Goal: Task Accomplishment & Management: Manage account settings

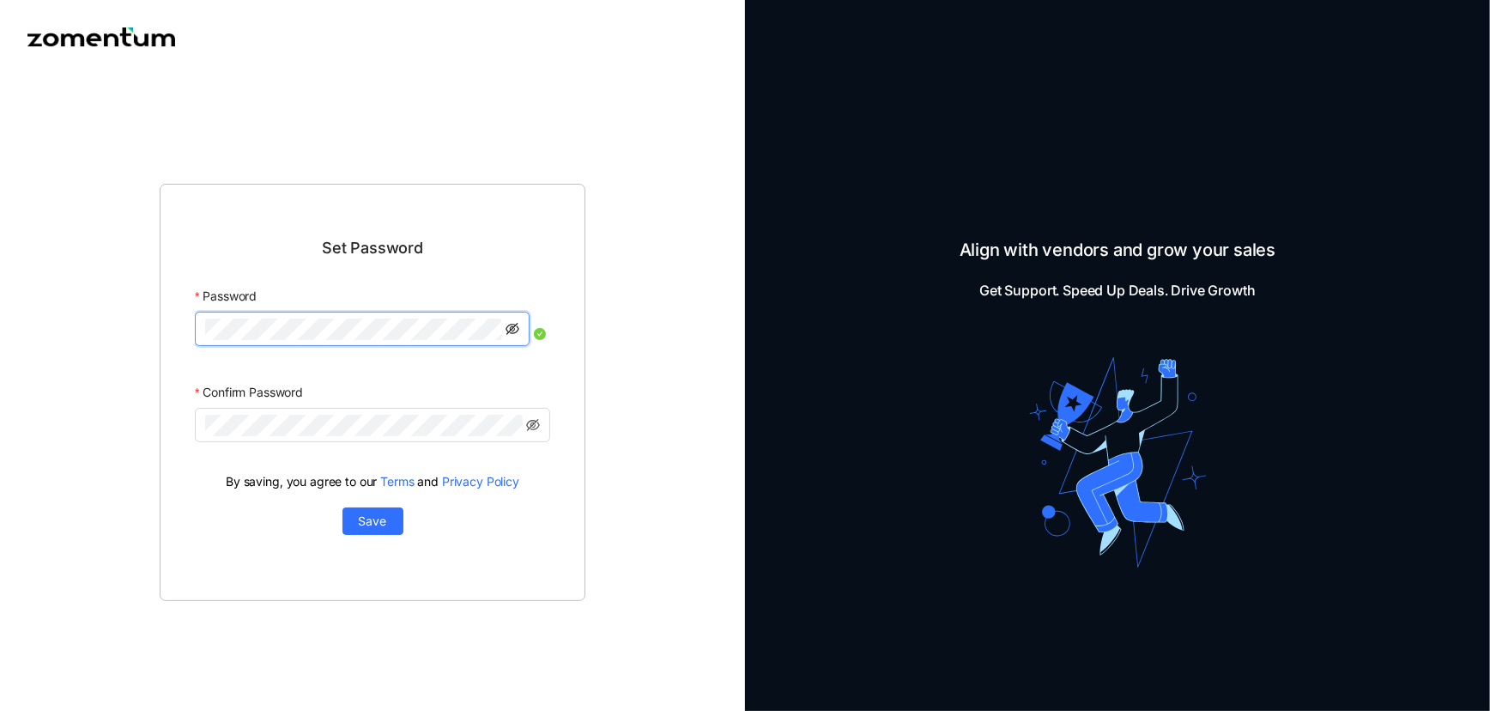
click at [512, 329] on icon "eye-invisible" at bounding box center [513, 329] width 14 height 12
click at [507, 427] on icon "eye-invisible" at bounding box center [513, 425] width 14 height 12
click at [369, 518] on span "Save" at bounding box center [373, 521] width 28 height 19
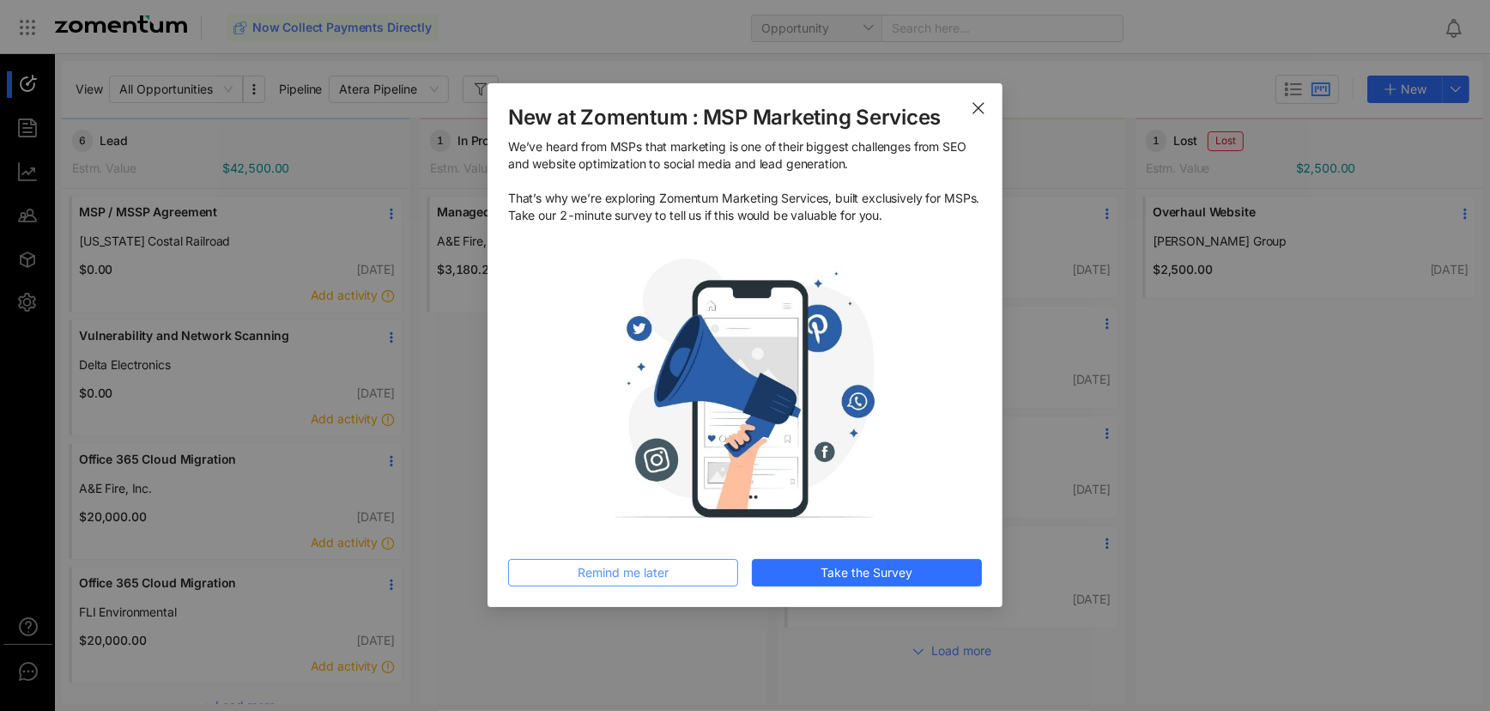
click at [627, 573] on span "Remind me later" at bounding box center [623, 572] width 91 height 19
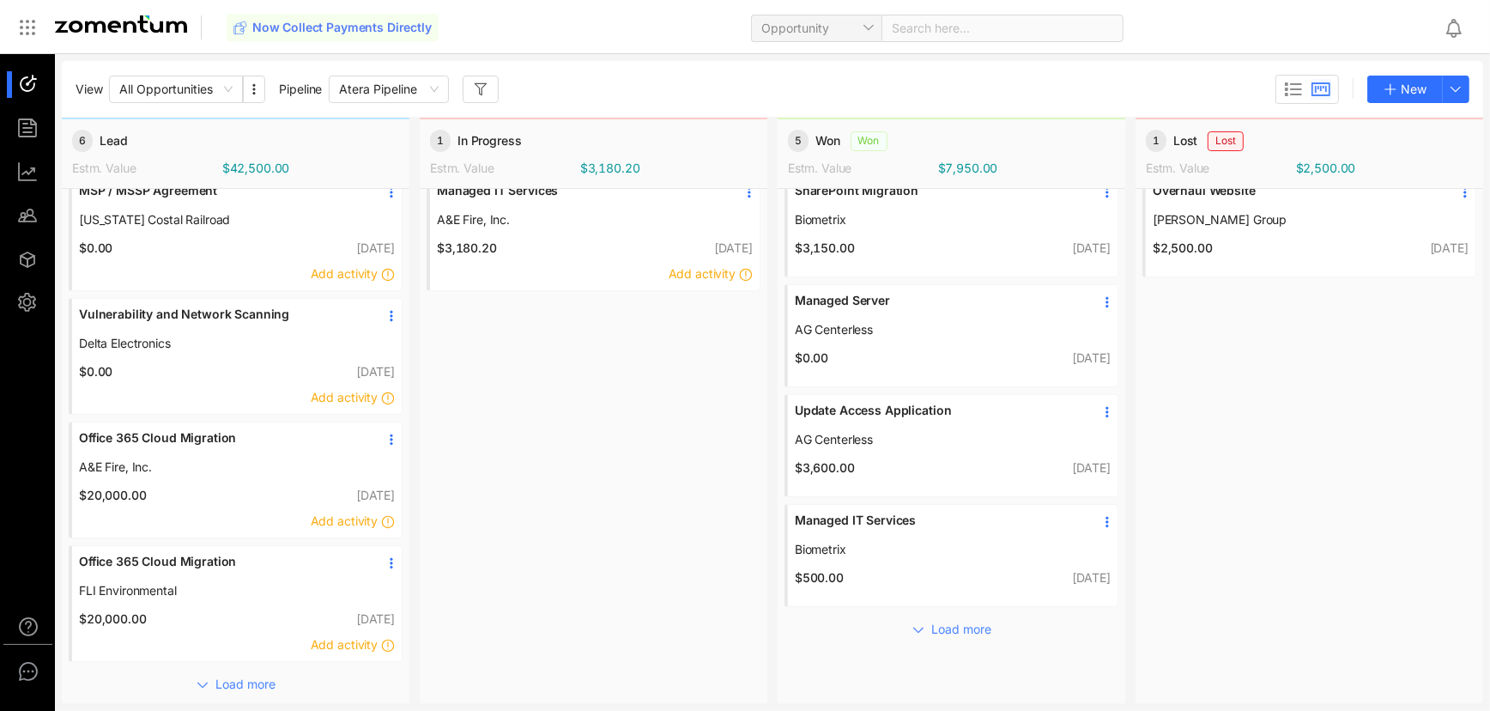
scroll to position [33, 0]
click at [932, 620] on span "Load more" at bounding box center [962, 629] width 60 height 19
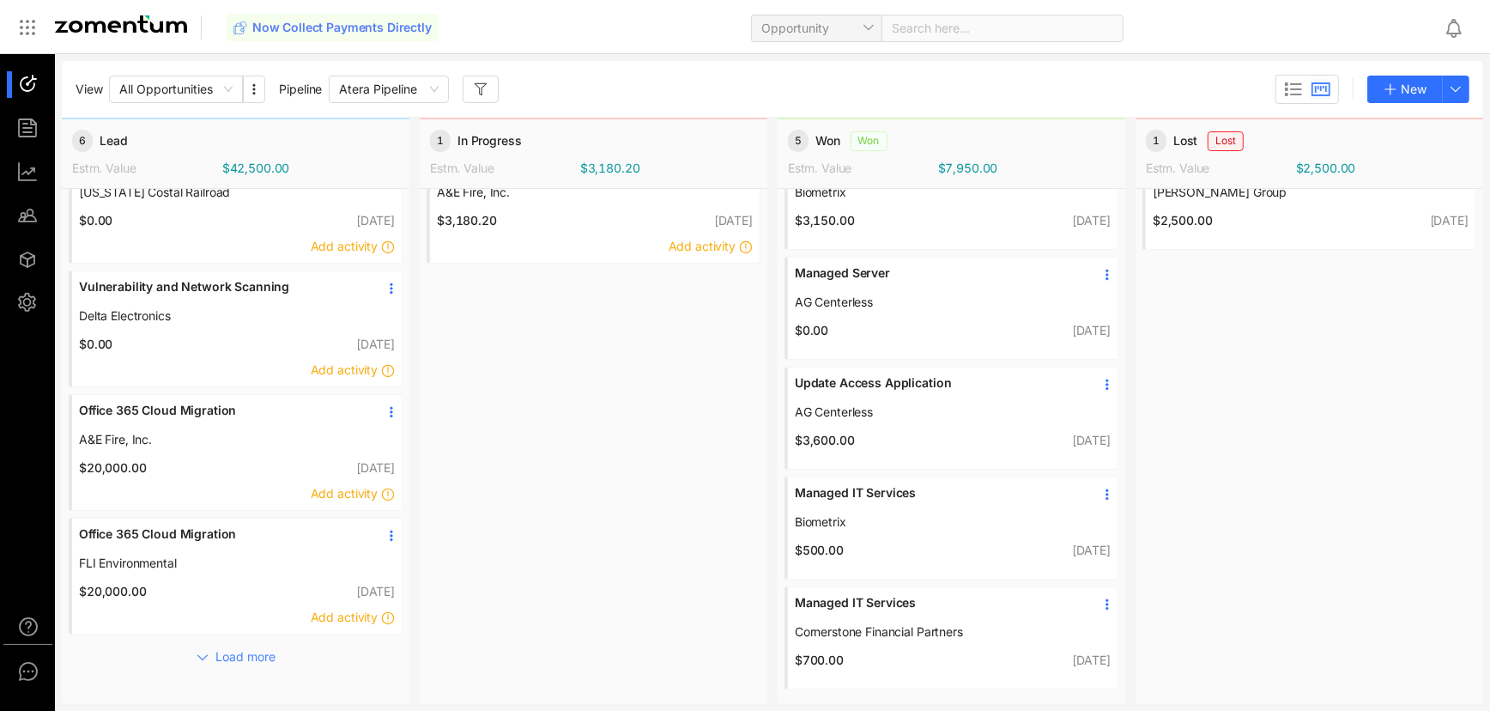
scroll to position [60, 0]
click at [224, 647] on span "Load more" at bounding box center [246, 656] width 60 height 19
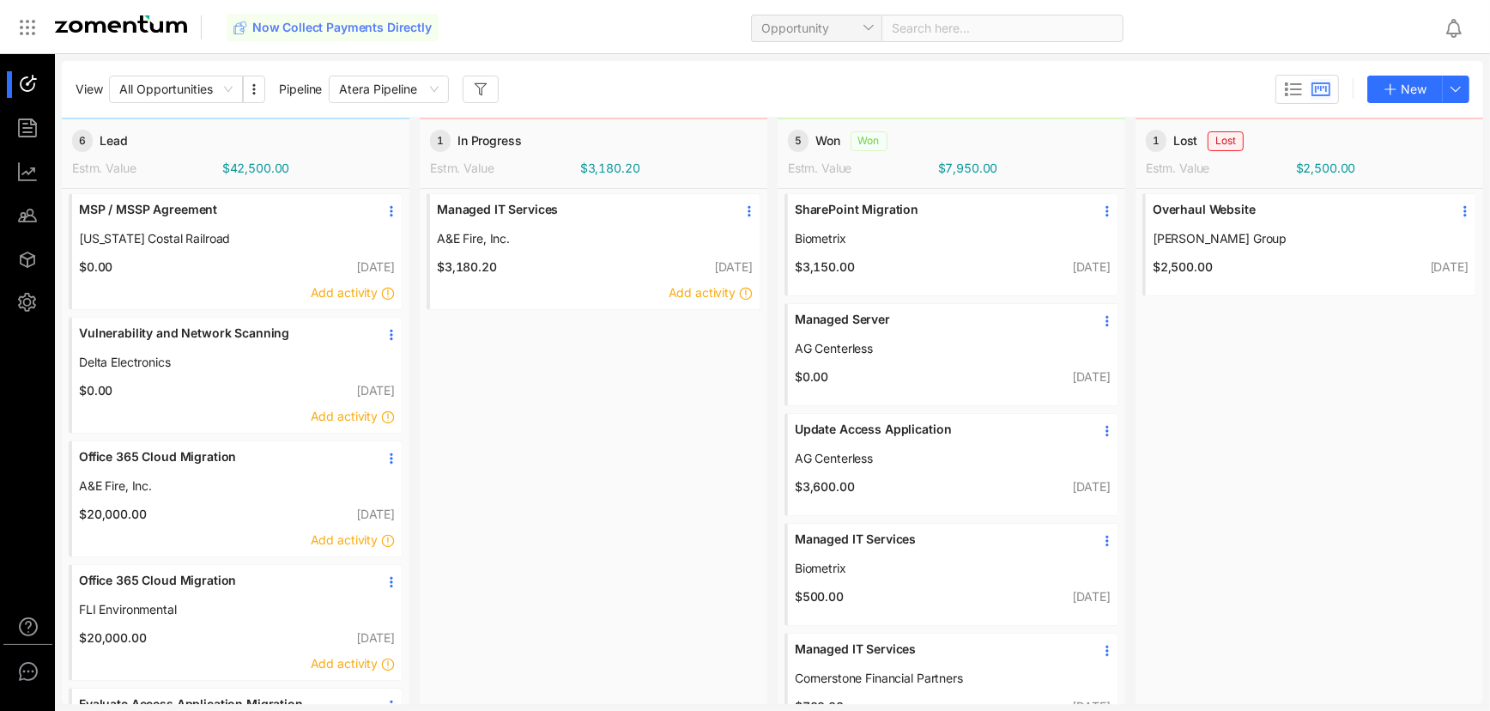
scroll to position [0, 0]
click at [432, 87] on span "Atera Pipeline" at bounding box center [389, 89] width 100 height 26
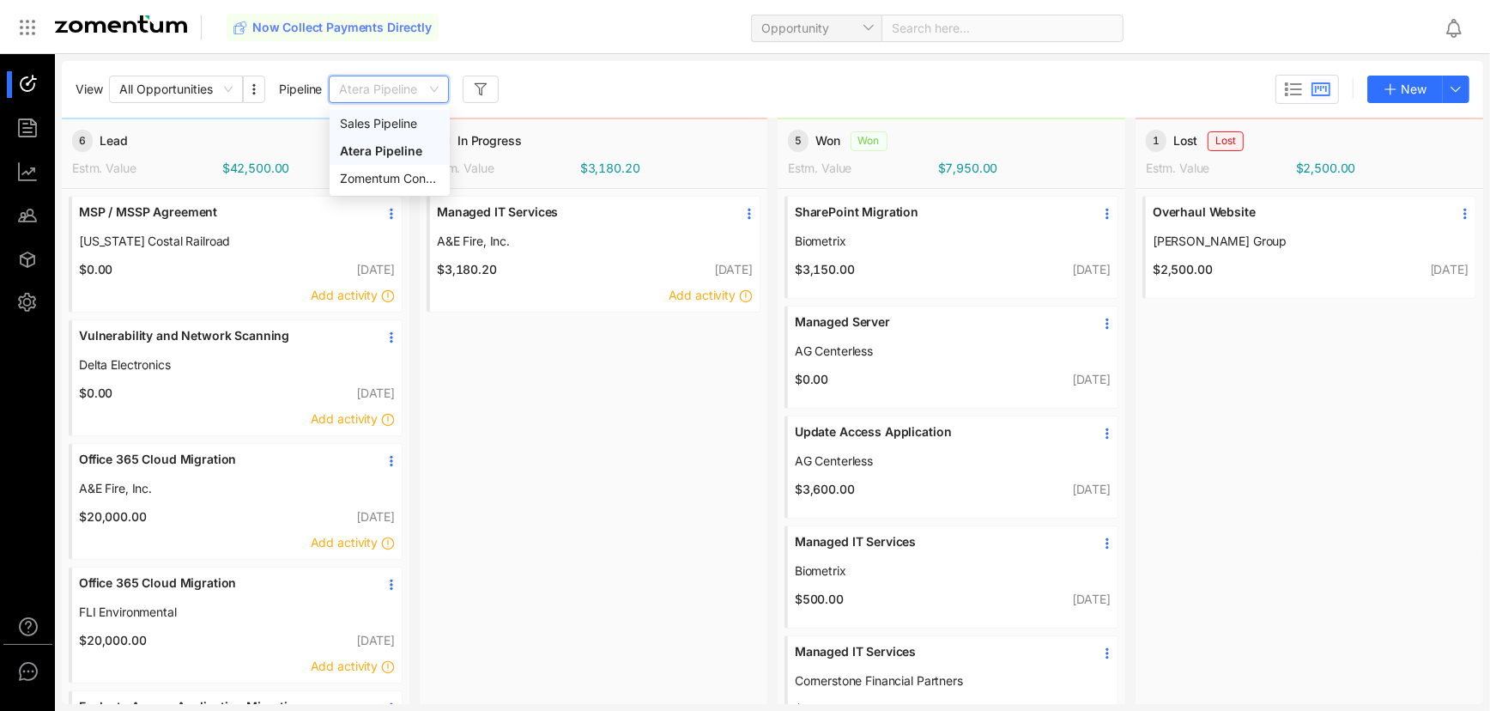
click at [393, 119] on div "Sales Pipeline" at bounding box center [390, 123] width 100 height 19
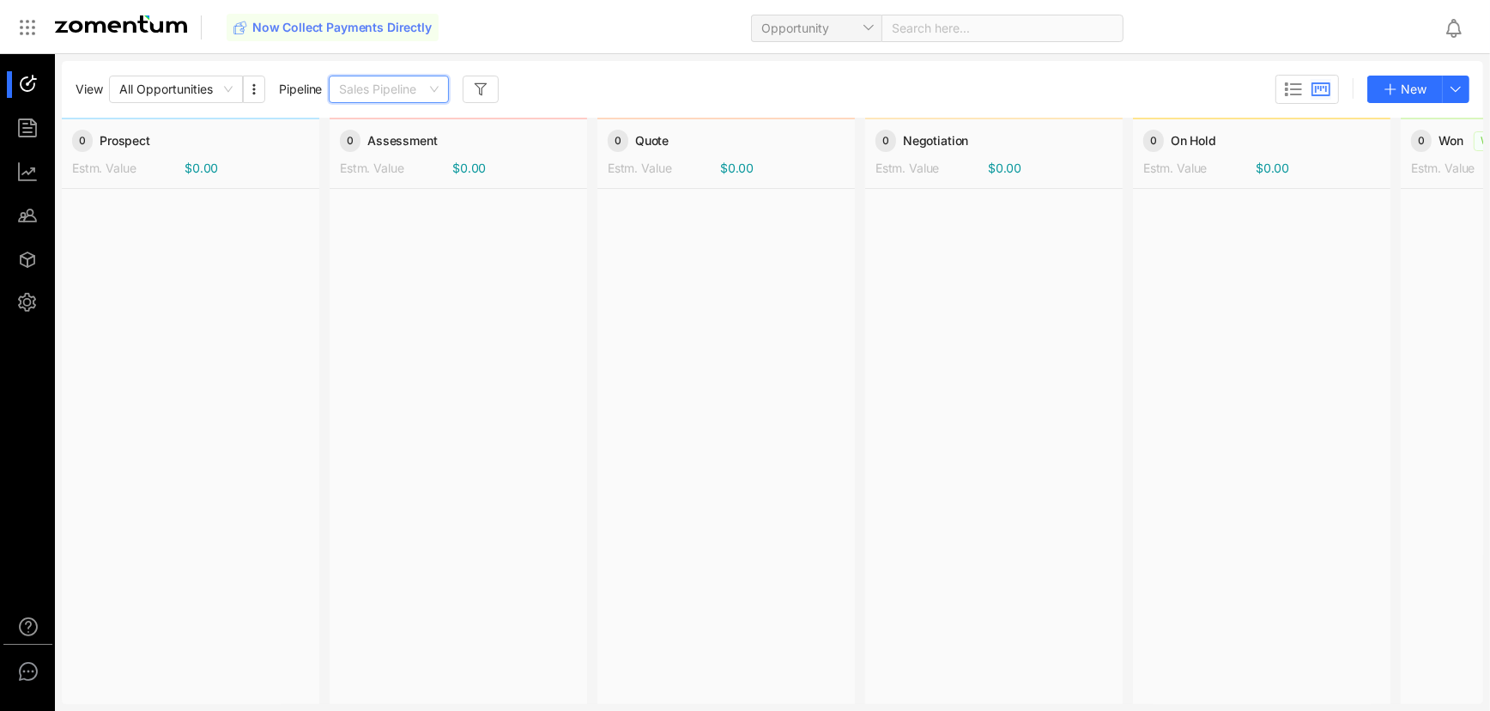
click at [433, 90] on span "Sales Pipeline" at bounding box center [389, 89] width 100 height 26
click at [376, 174] on div "Zomentum Connect Pipeline" at bounding box center [390, 178] width 100 height 19
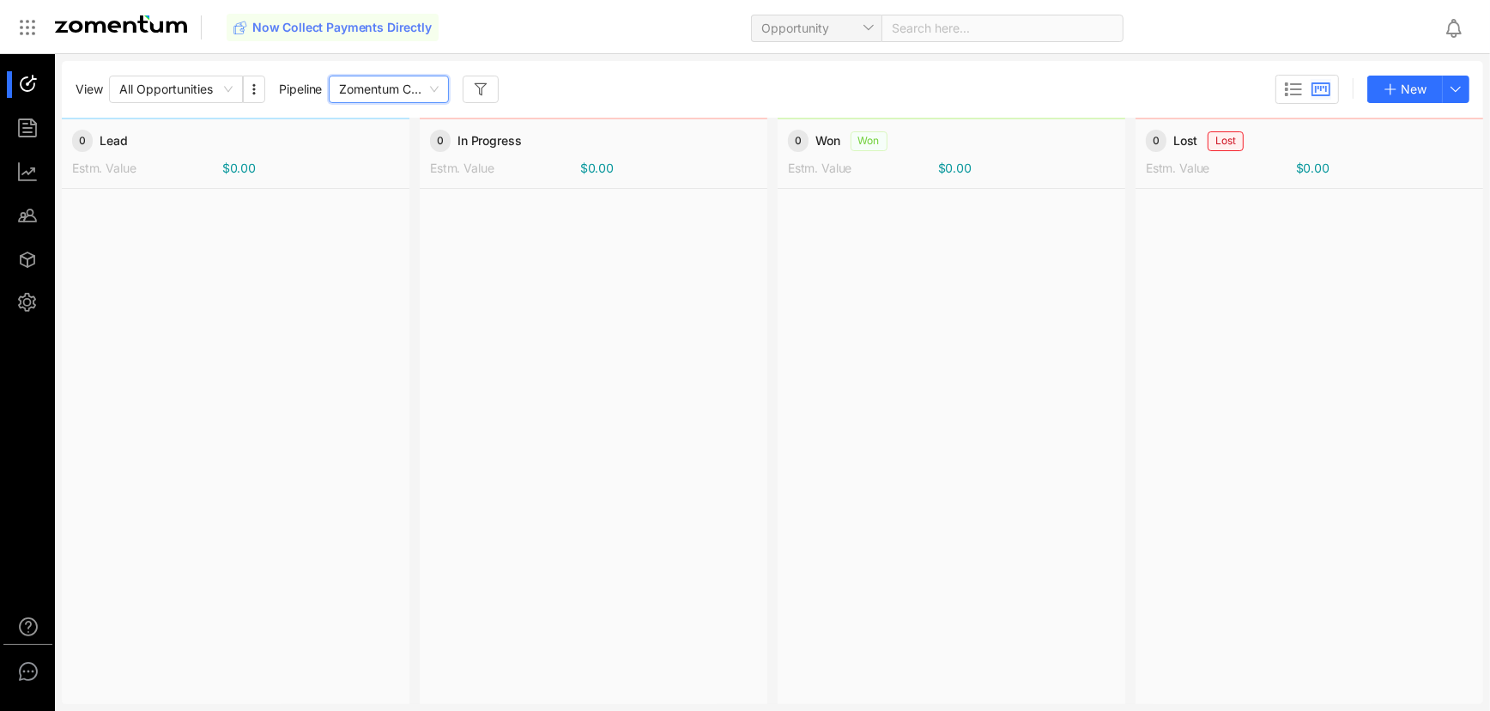
click at [434, 87] on span "Zomentum Connect Pipeline" at bounding box center [389, 89] width 100 height 26
click at [368, 147] on div "Atera Pipeline" at bounding box center [390, 151] width 100 height 19
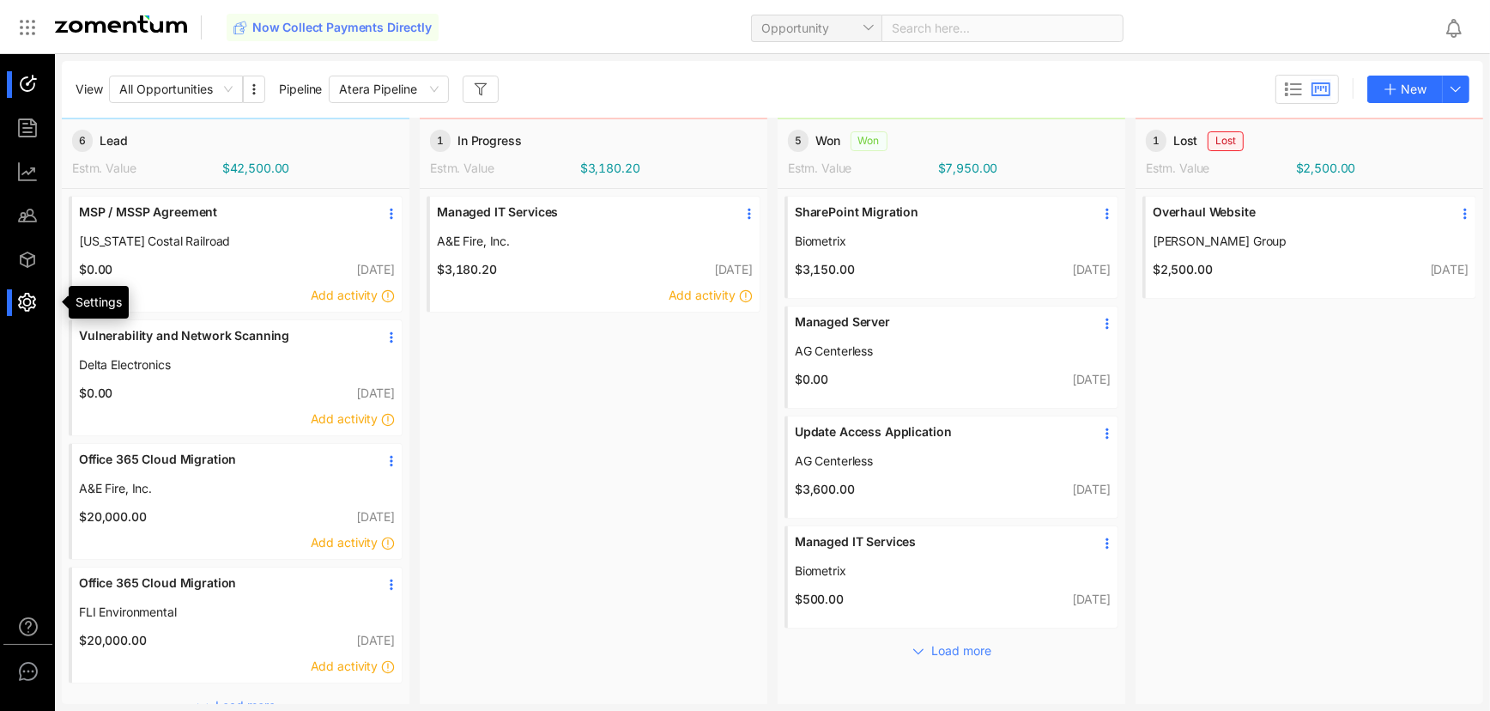
click at [24, 302] on div at bounding box center [35, 302] width 37 height 27
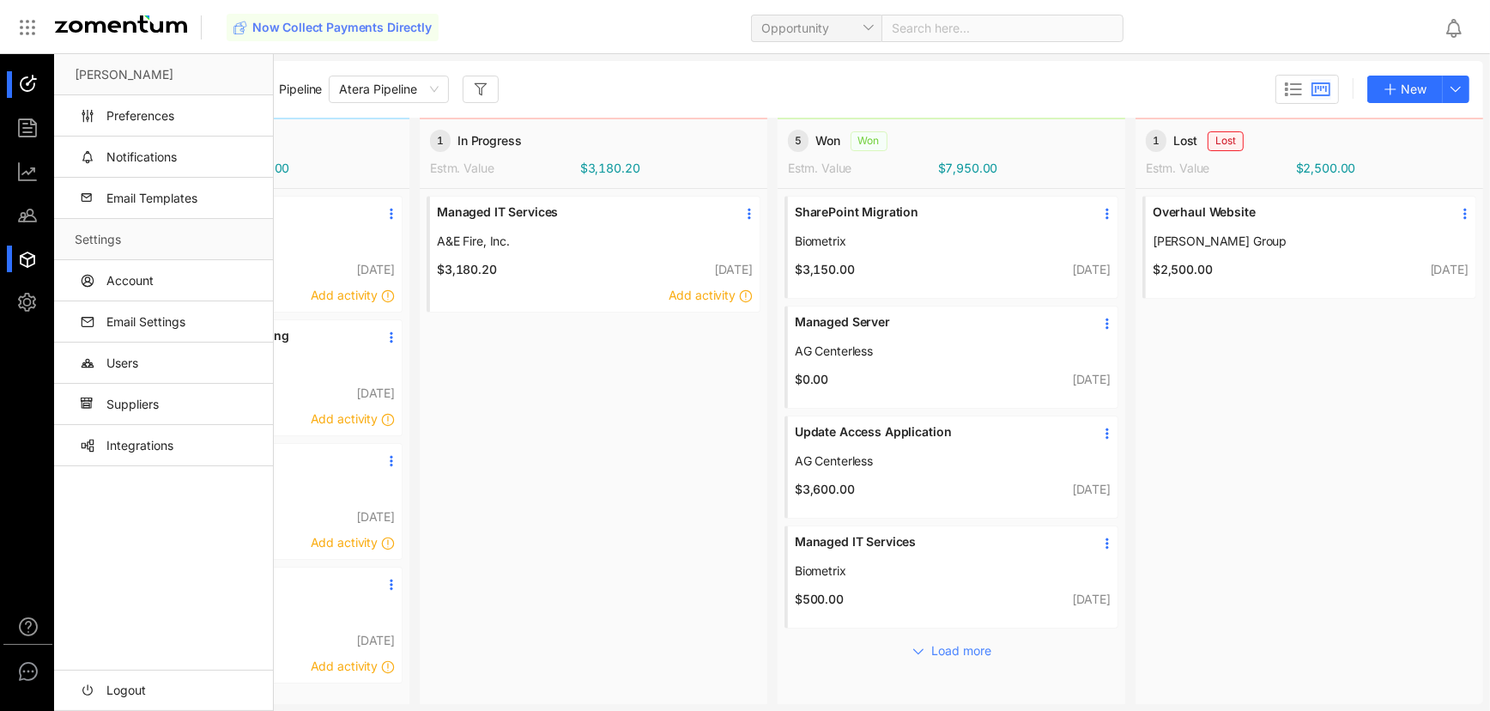
click at [26, 260] on div at bounding box center [35, 258] width 37 height 27
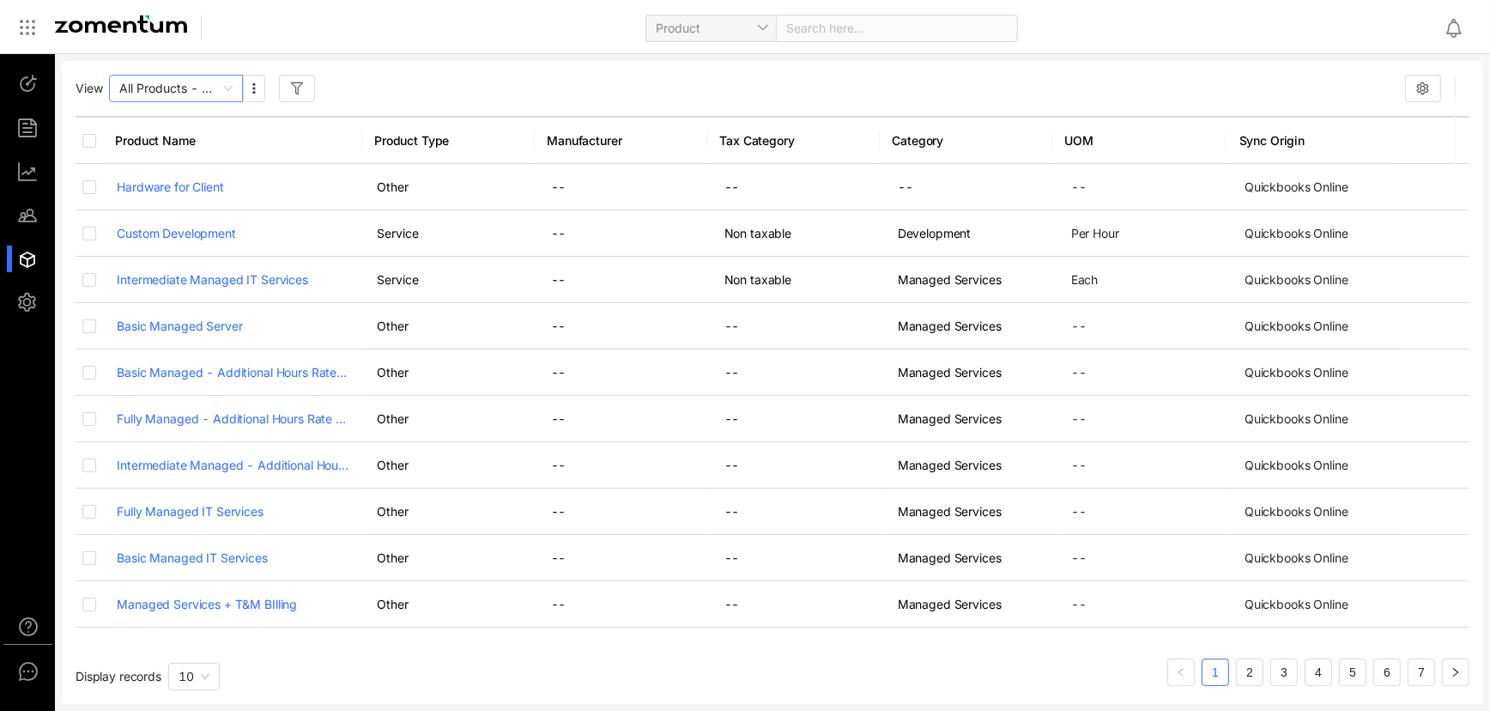
click at [234, 86] on div "All Products - Detail View" at bounding box center [176, 88] width 134 height 27
click at [471, 70] on div "View All Products - Detail View Product Name Product Type Manufacturer Tax Cate…" at bounding box center [772, 382] width 1421 height 643
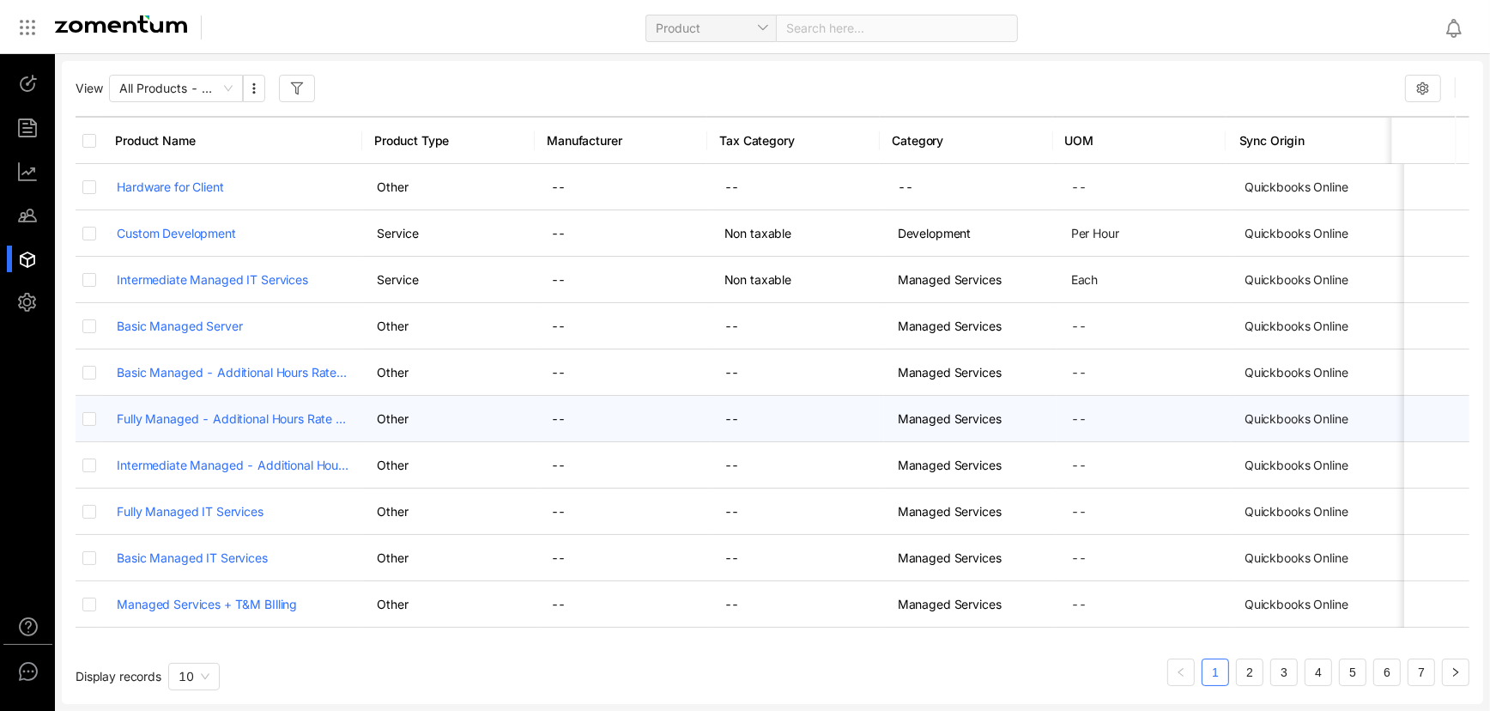
scroll to position [4, 0]
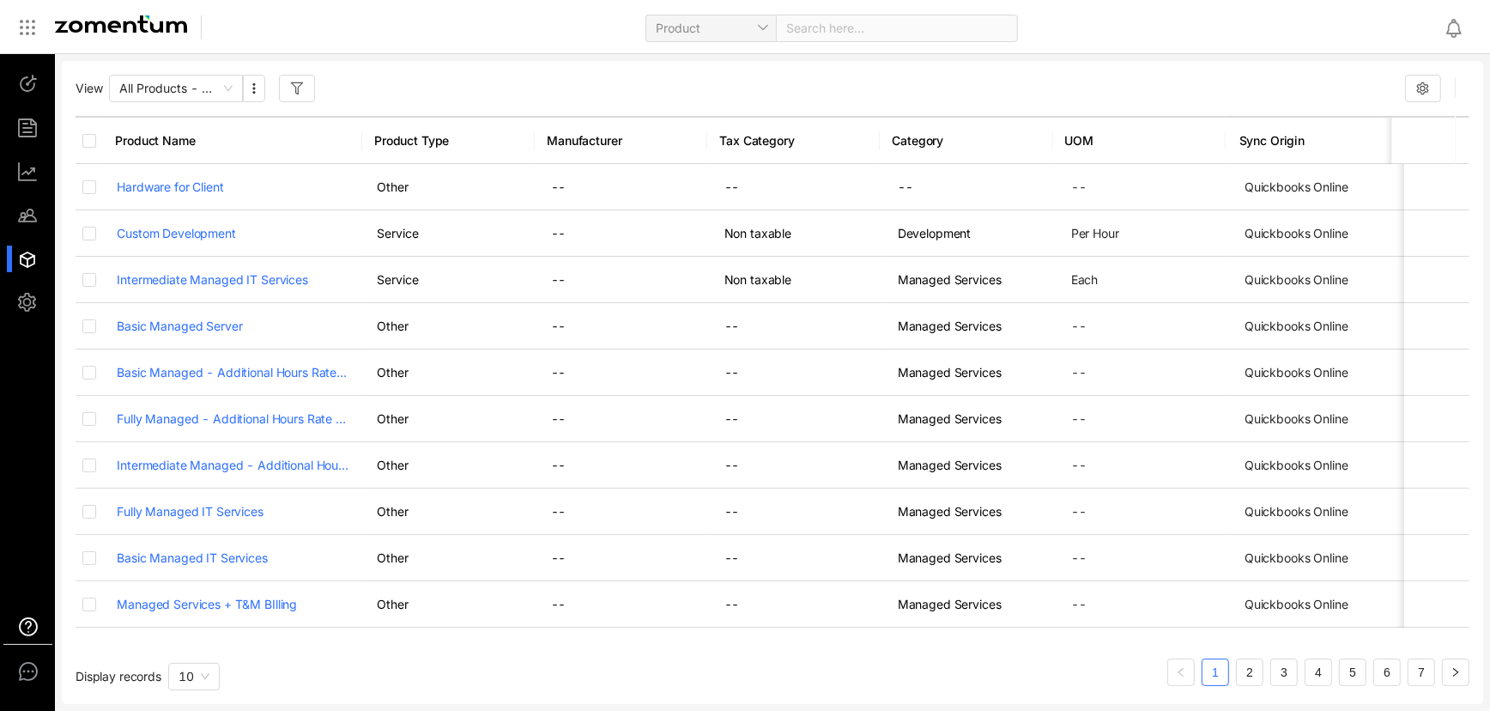
click at [27, 619] on use at bounding box center [28, 626] width 17 height 17
click at [27, 222] on div at bounding box center [35, 215] width 37 height 27
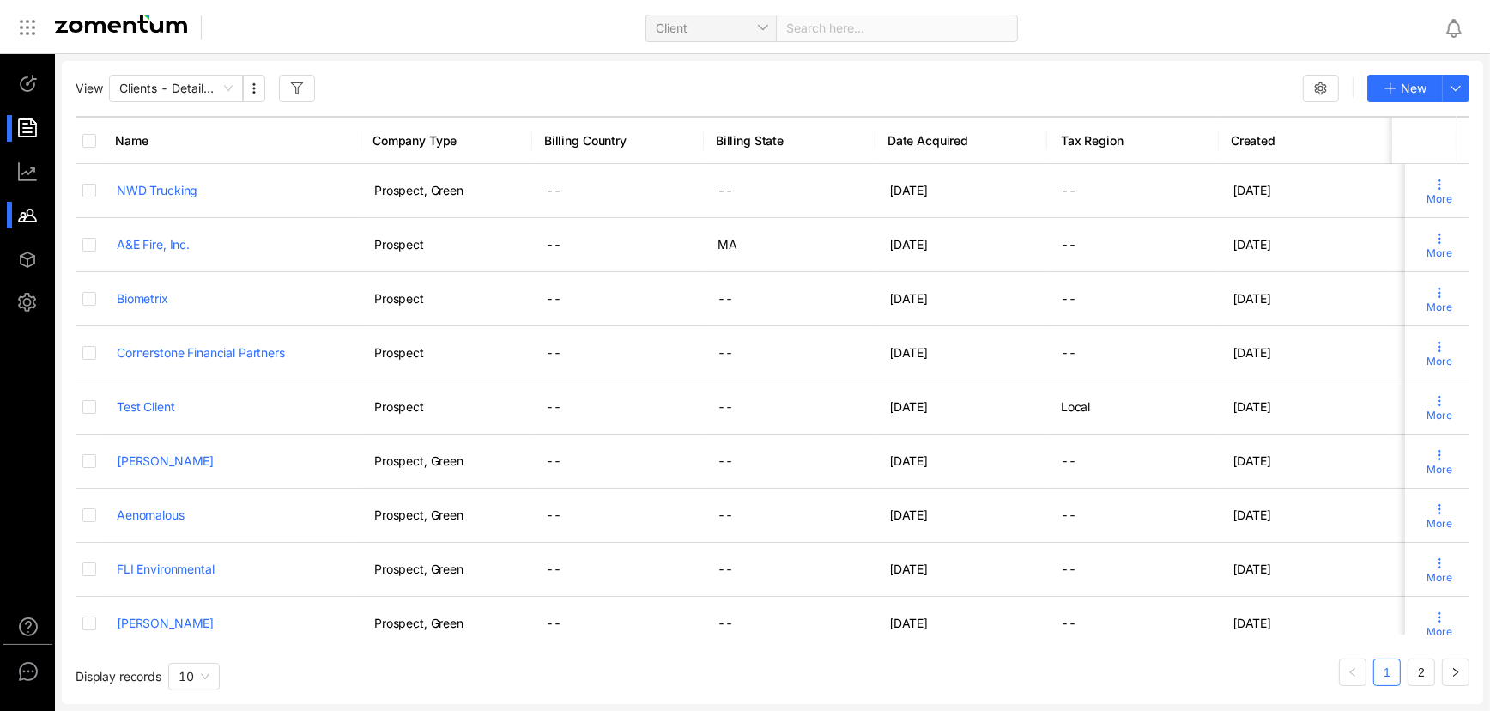
click at [11, 119] on li at bounding box center [27, 128] width 41 height 27
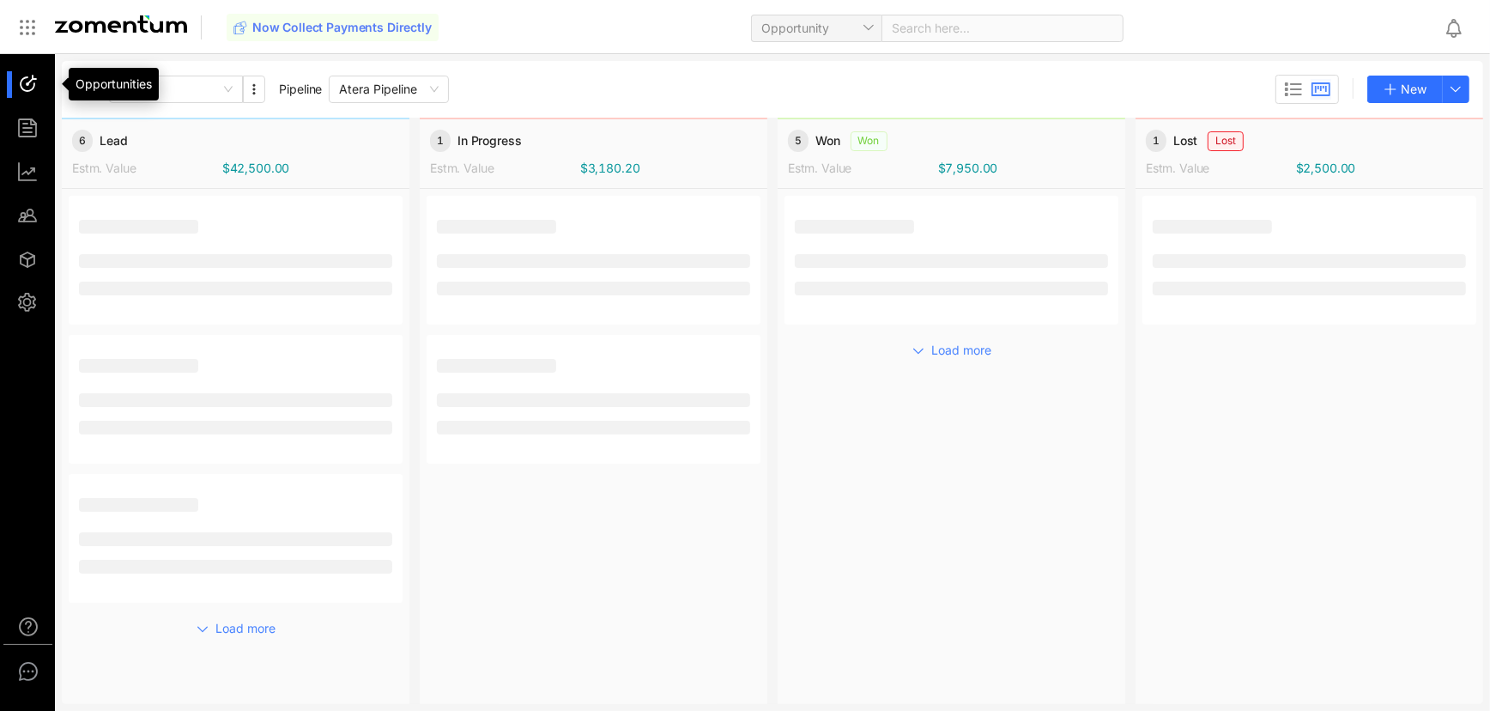
click at [31, 83] on div at bounding box center [35, 84] width 37 height 27
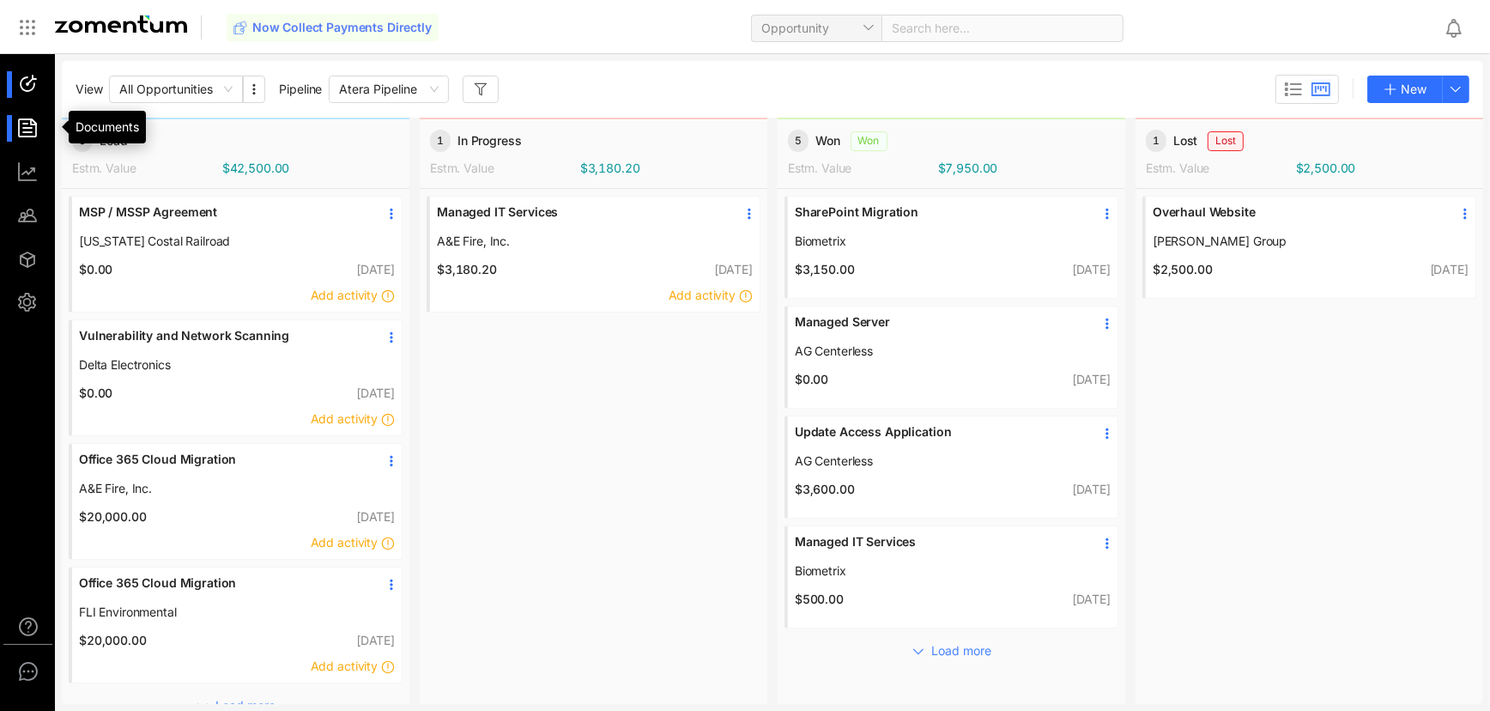
click at [31, 132] on div at bounding box center [35, 128] width 37 height 27
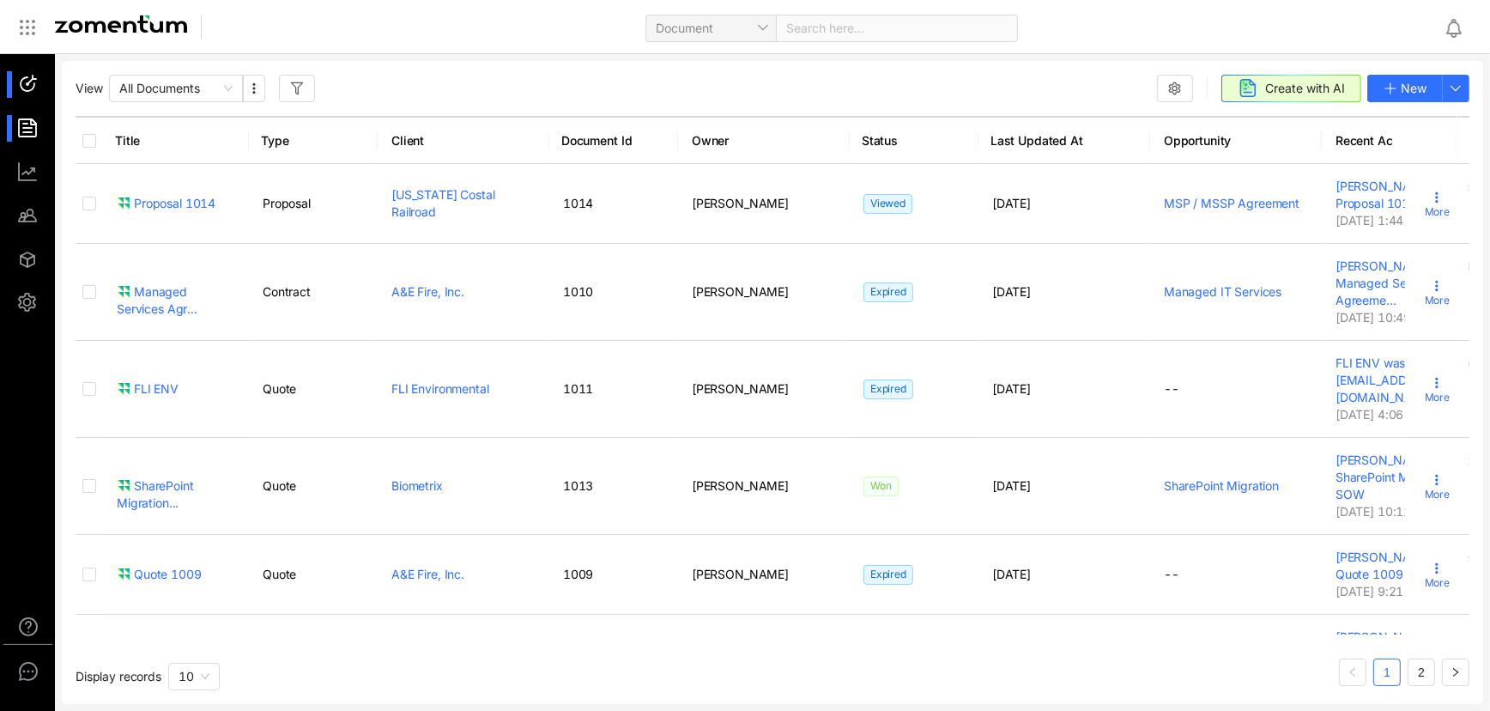
click at [30, 86] on div at bounding box center [35, 84] width 37 height 27
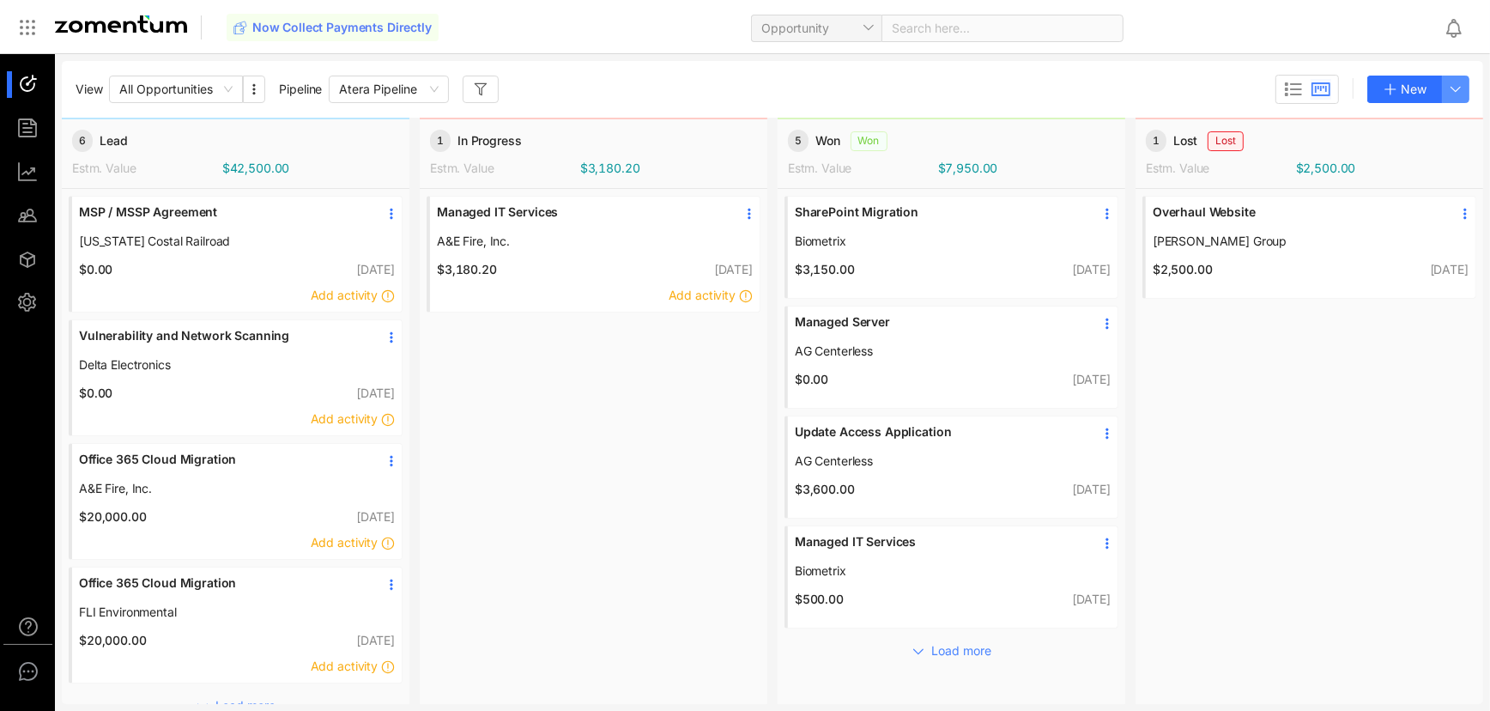
click at [1454, 94] on icon "button" at bounding box center [1456, 89] width 14 height 14
click at [1391, 139] on span "Opportunity" at bounding box center [1389, 135] width 66 height 15
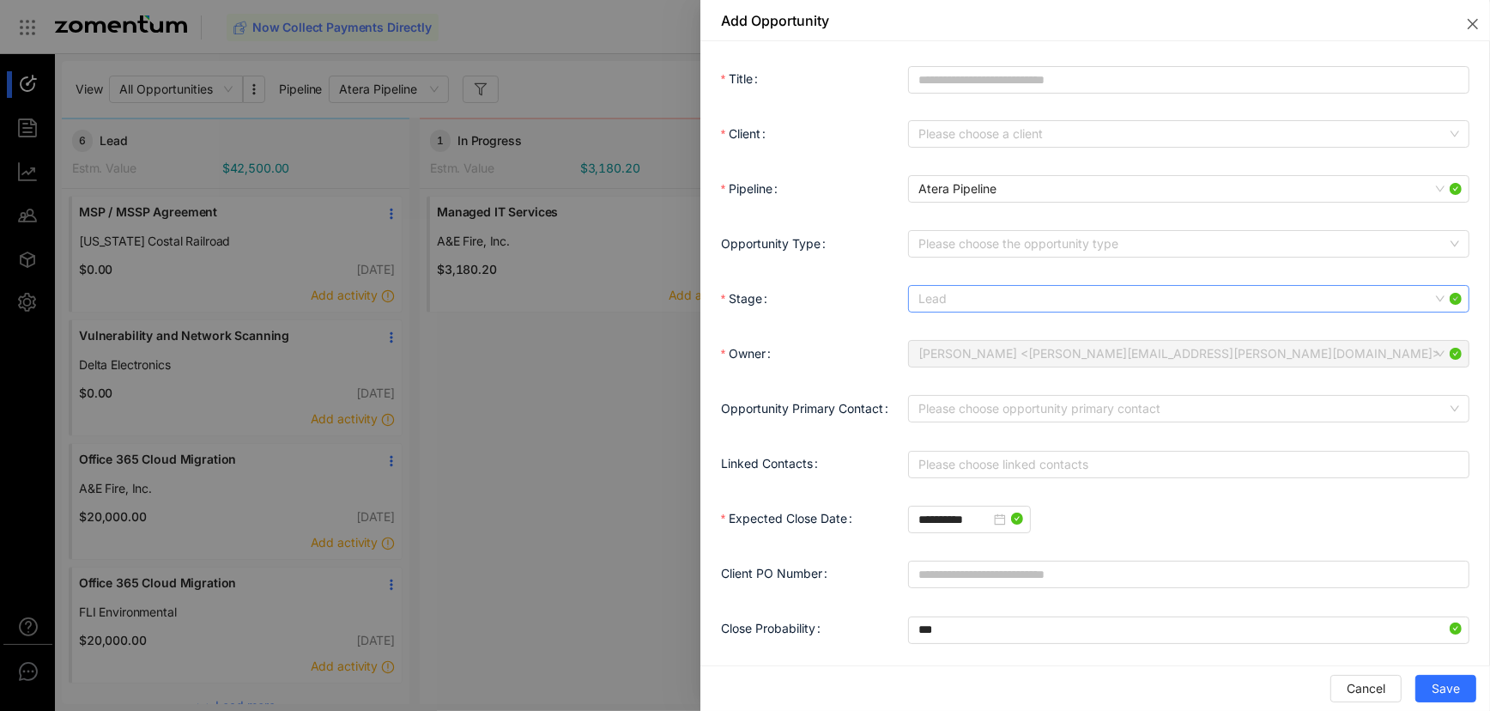
click at [939, 305] on span "Lead" at bounding box center [1188, 299] width 541 height 26
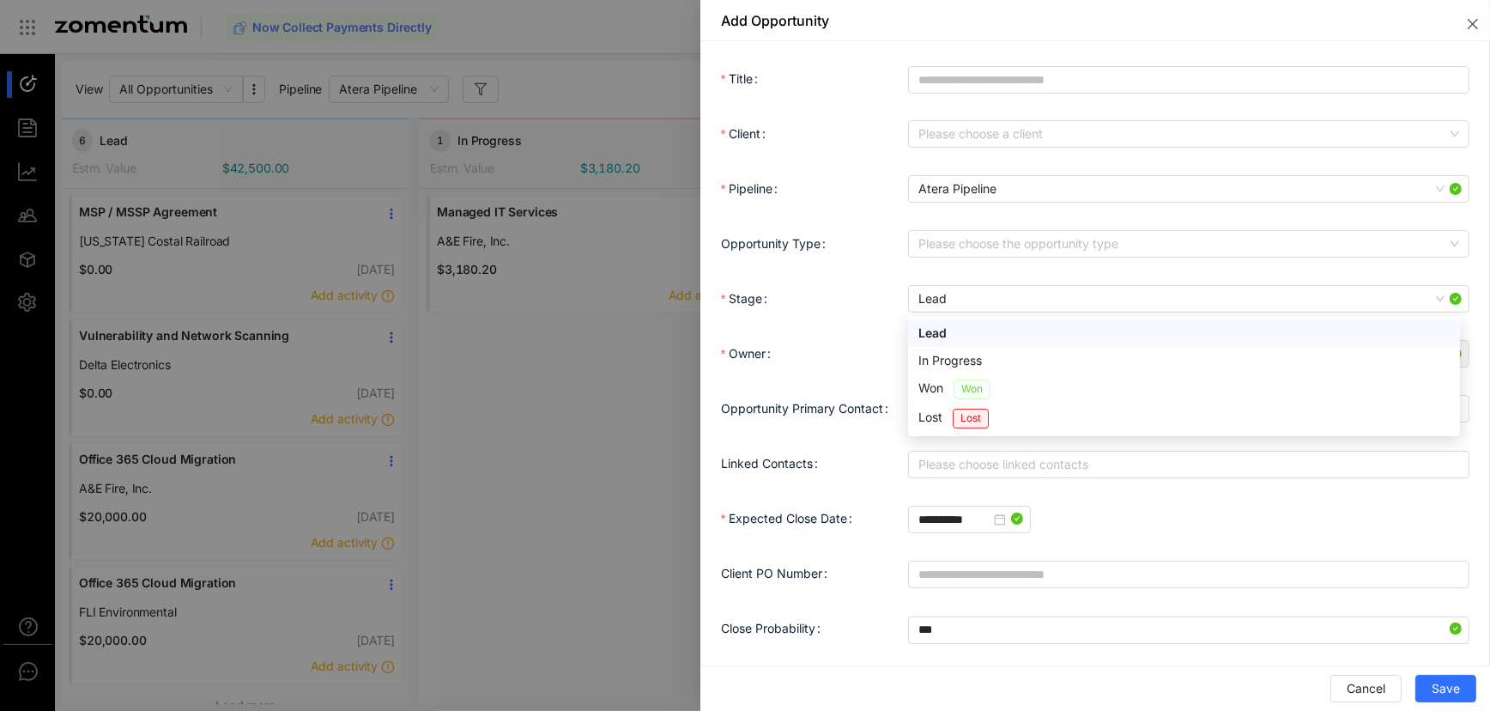
click at [852, 283] on div "Stage" at bounding box center [814, 299] width 187 height 34
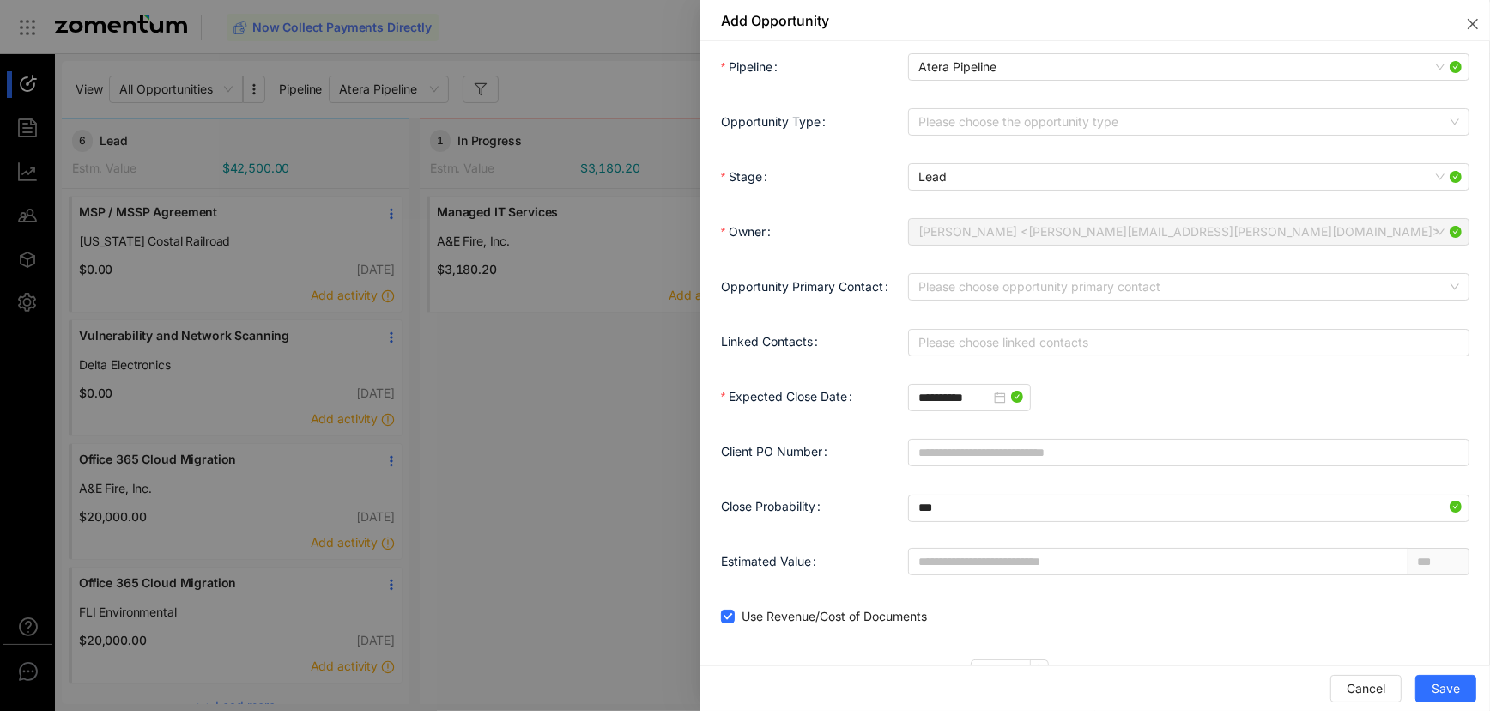
scroll to position [172, 0]
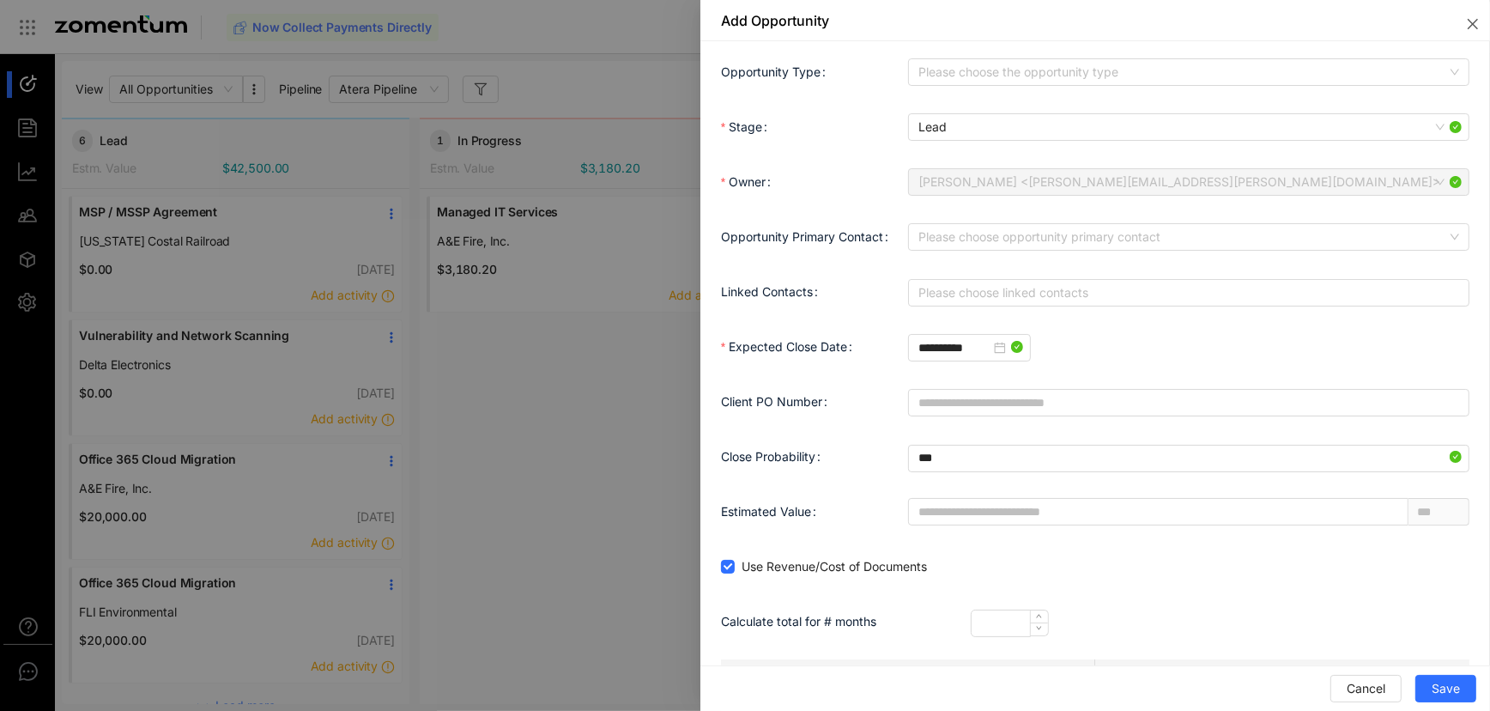
click at [1431, 183] on span "[PERSON_NAME] <[PERSON_NAME][EMAIL_ADDRESS][PERSON_NAME][DOMAIN_NAME]>" at bounding box center [1188, 182] width 541 height 26
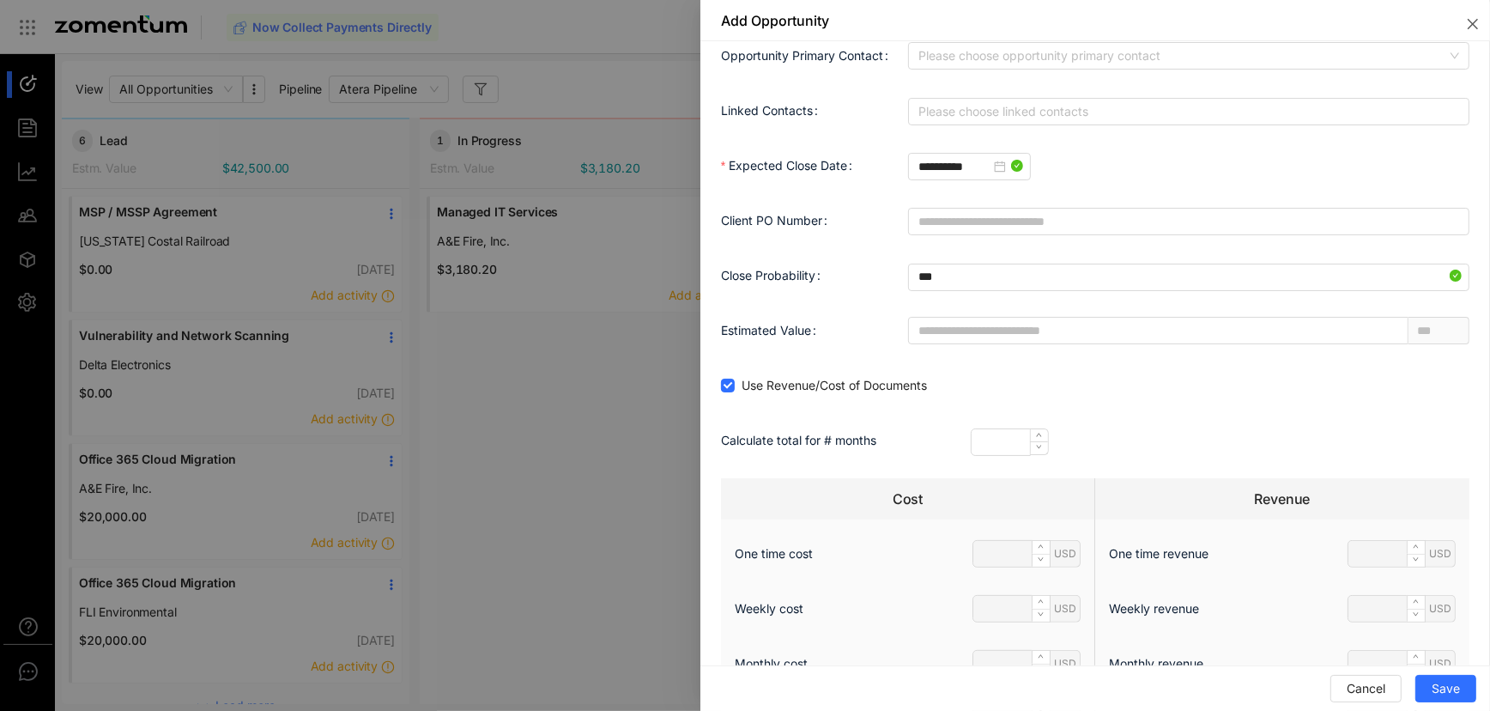
scroll to position [0, 0]
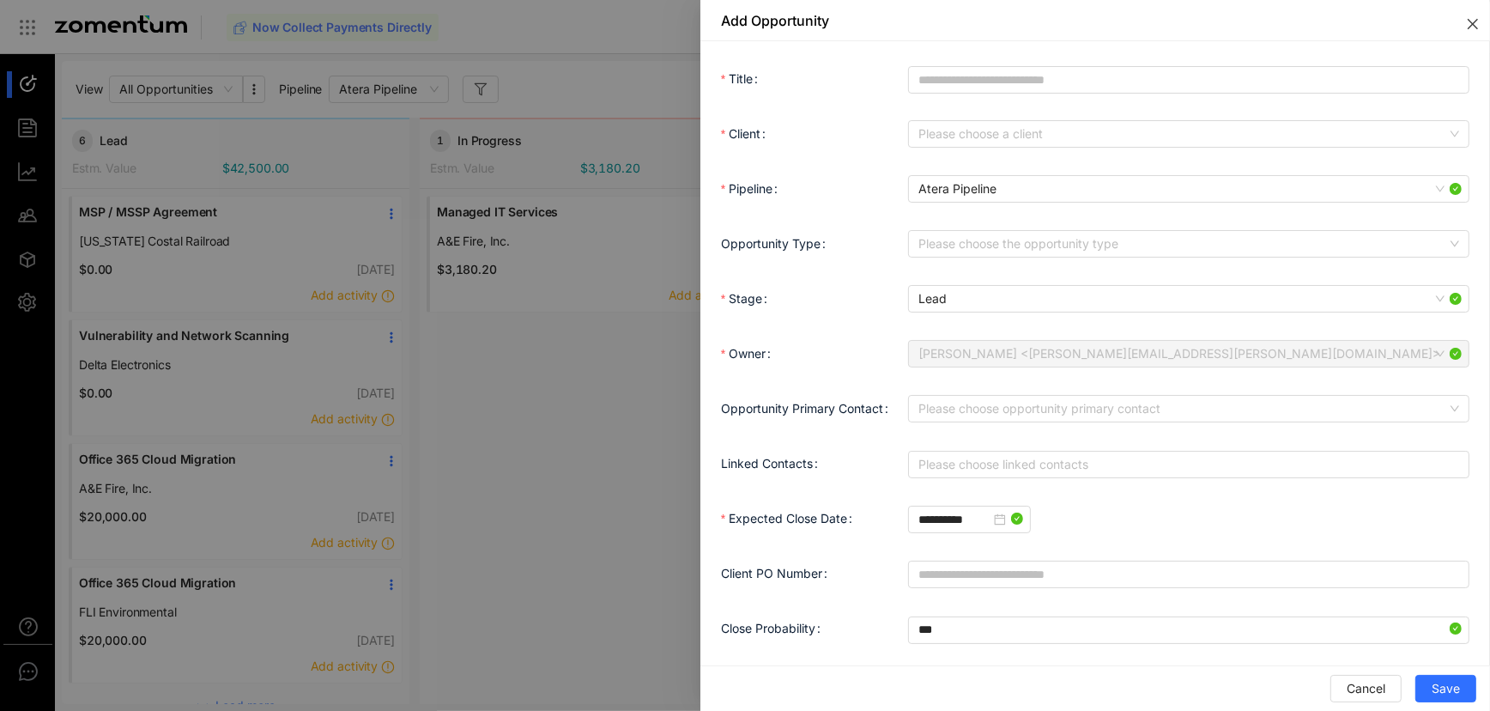
click at [1475, 22] on icon "close" at bounding box center [1473, 24] width 14 height 14
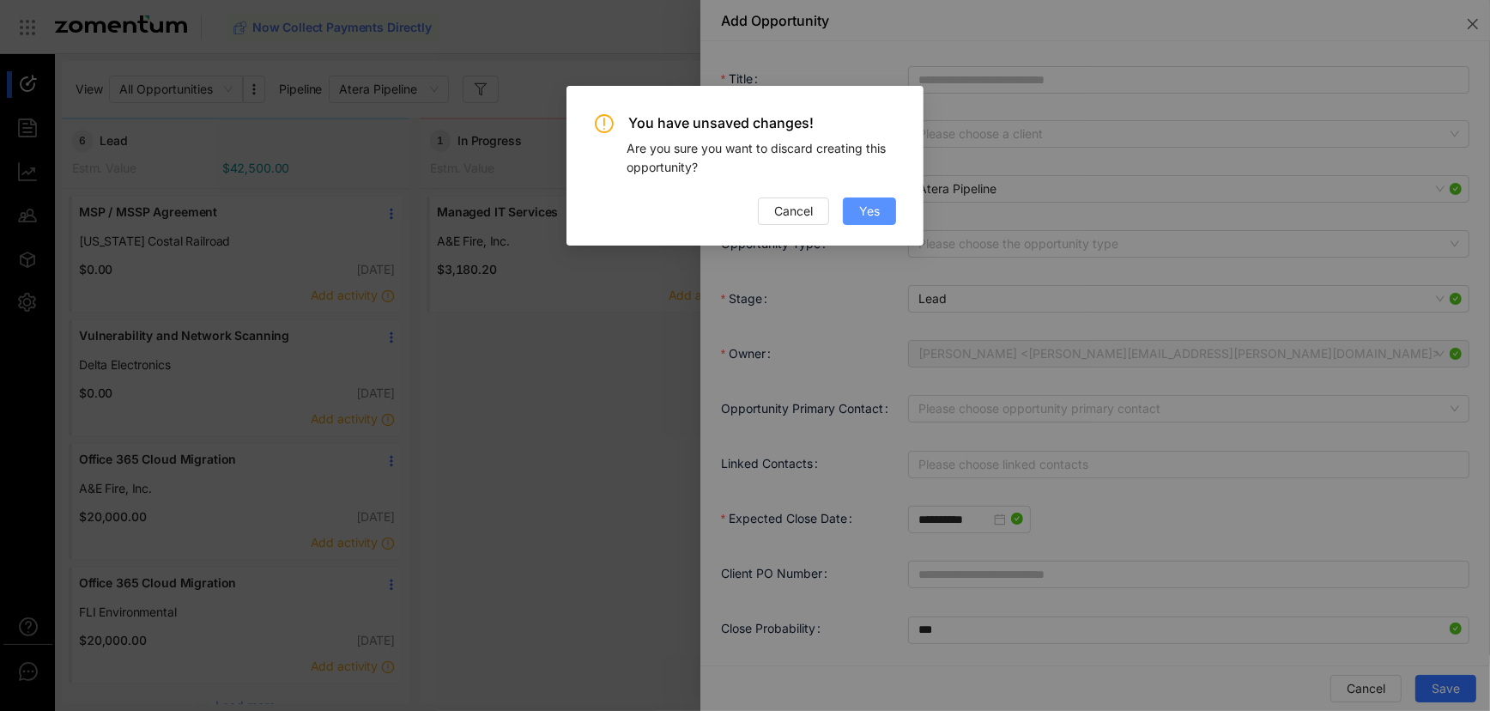
click at [862, 214] on span "Yes" at bounding box center [869, 211] width 21 height 19
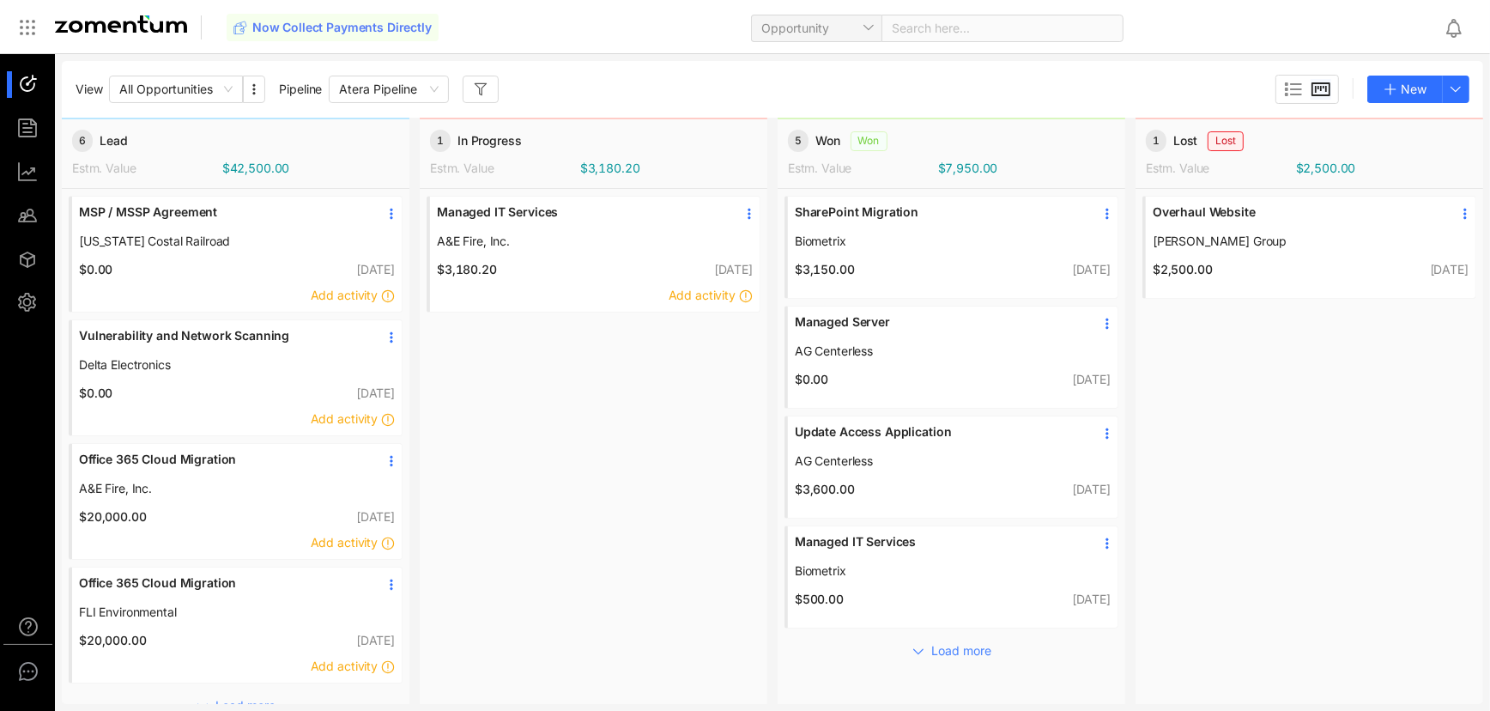
click at [1313, 85] on use at bounding box center [1320, 89] width 17 height 12
click at [571, 512] on div "Managed IT Services A&E Fire, Inc. $3,180.20 [DATE] Add activity" at bounding box center [594, 456] width 348 height 535
click at [614, 448] on div "Managed IT Services A&E Fire, Inc. $3,180.20 [DATE] Add activity" at bounding box center [594, 456] width 348 height 535
